Goal: Transaction & Acquisition: Purchase product/service

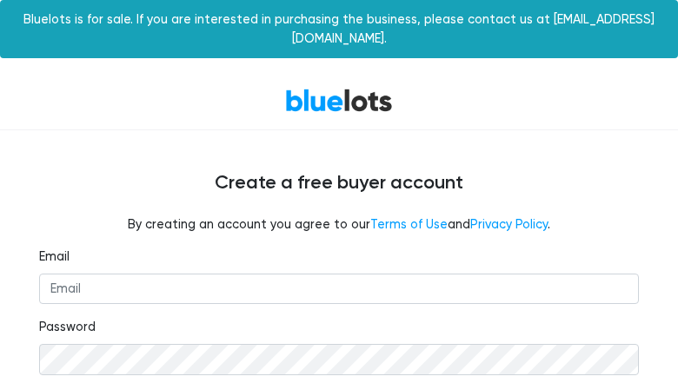
type input "ahayudove627@gmail.com"
